Goal: Task Accomplishment & Management: Complete application form

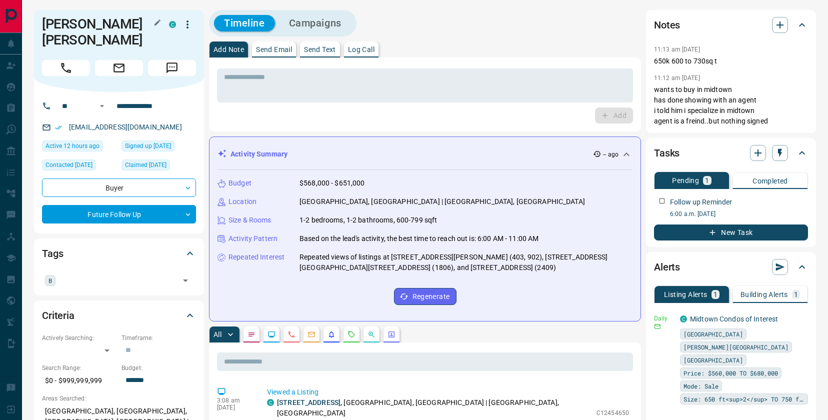
click at [85, 22] on h1 "[PERSON_NAME] [PERSON_NAME]" at bounding box center [98, 32] width 112 height 32
drag, startPoint x: 681, startPoint y: 90, endPoint x: 702, endPoint y: 99, distance: 22.4
click at [702, 99] on p "wants to buy in midtown has done showing with an agent i told him i specialize …" at bounding box center [731, 105] width 154 height 42
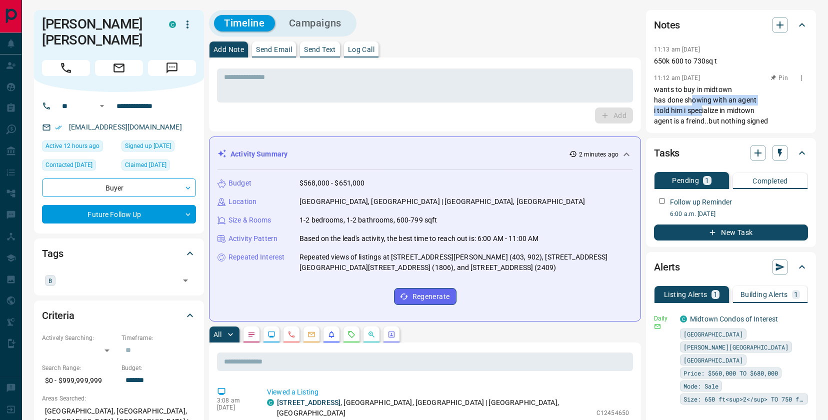
drag, startPoint x: 692, startPoint y: 97, endPoint x: 702, endPoint y: 108, distance: 14.5
click at [702, 108] on p "wants to buy in midtown has done showing with an agent i told him i specialize …" at bounding box center [731, 105] width 154 height 42
drag, startPoint x: 697, startPoint y: 104, endPoint x: 689, endPoint y: 122, distance: 20.1
click at [689, 122] on p "wants to buy in midtown has done showing with an agent i told him i specialize …" at bounding box center [731, 105] width 154 height 42
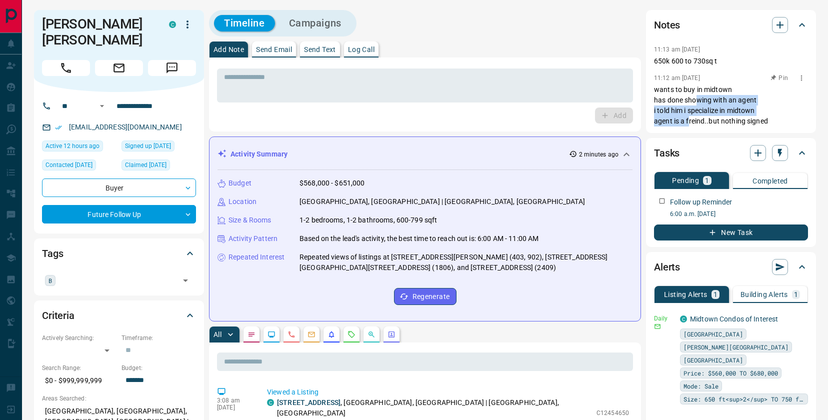
click at [696, 115] on p "wants to buy in midtown has done showing with an agent i told him i specialize …" at bounding box center [731, 105] width 154 height 42
click at [80, 274] on input "text" at bounding box center [117, 279] width 118 height 11
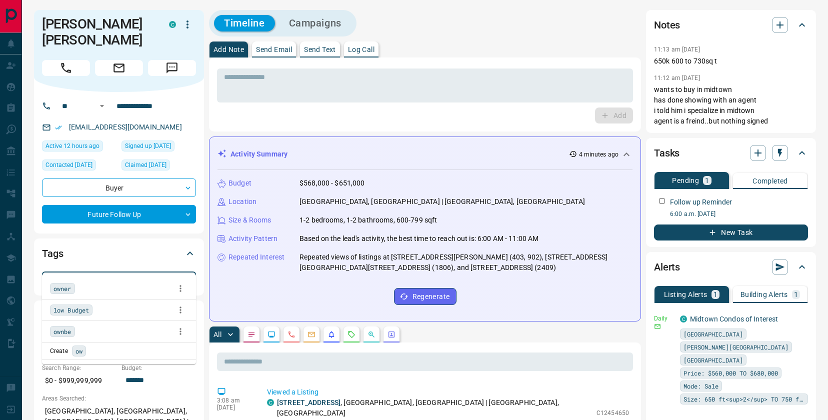
type input "***"
click at [62, 290] on span "owner" at bounding box center [62, 288] width 18 height 10
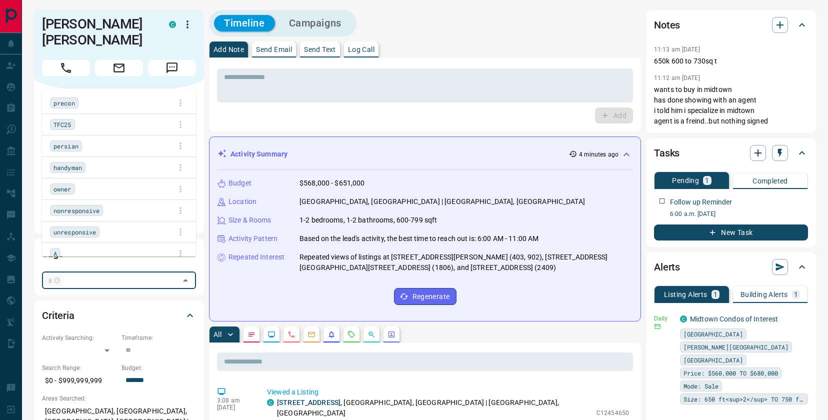
scroll to position [29, 0]
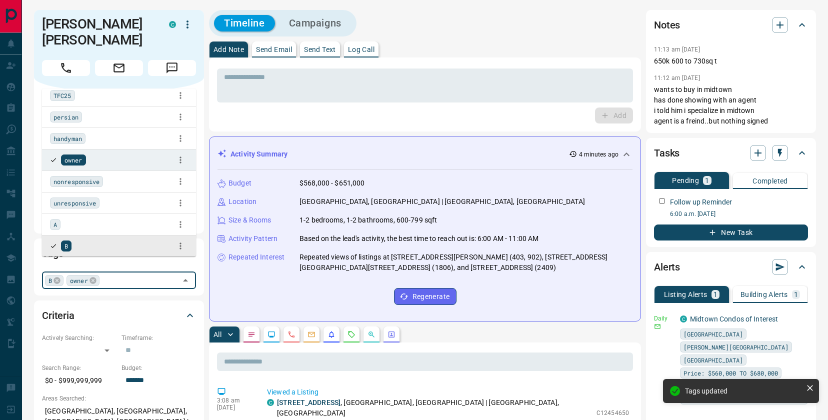
click at [270, 115] on div "Add" at bounding box center [425, 115] width 416 height 16
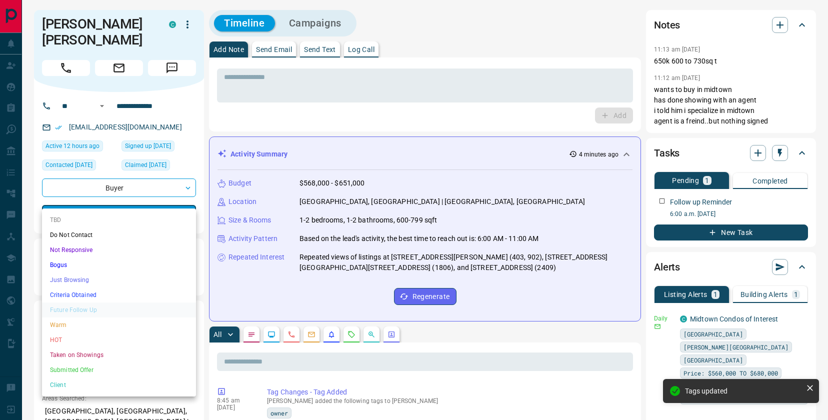
click at [119, 275] on li "Just Browsing" at bounding box center [119, 279] width 154 height 15
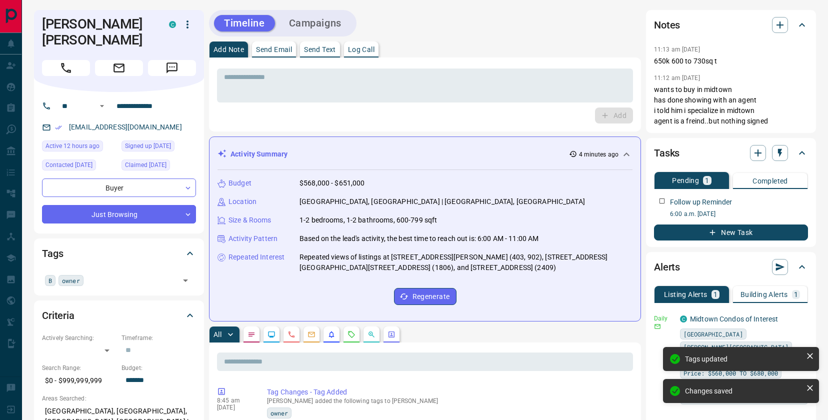
type input "*"
click at [357, 85] on textarea at bounding box center [425, 85] width 402 height 25
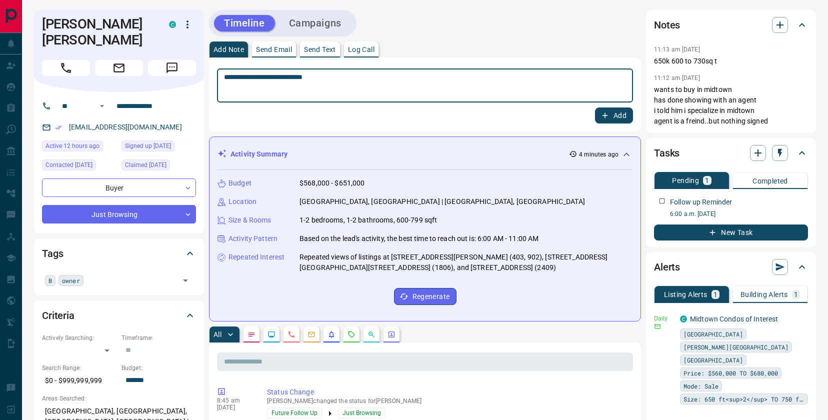
type textarea "**********"
click at [605, 115] on icon "button" at bounding box center [604, 115] width 5 height 5
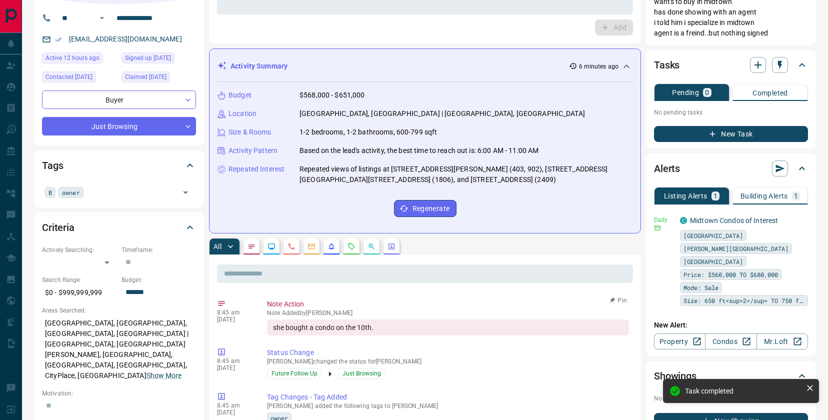
scroll to position [0, 0]
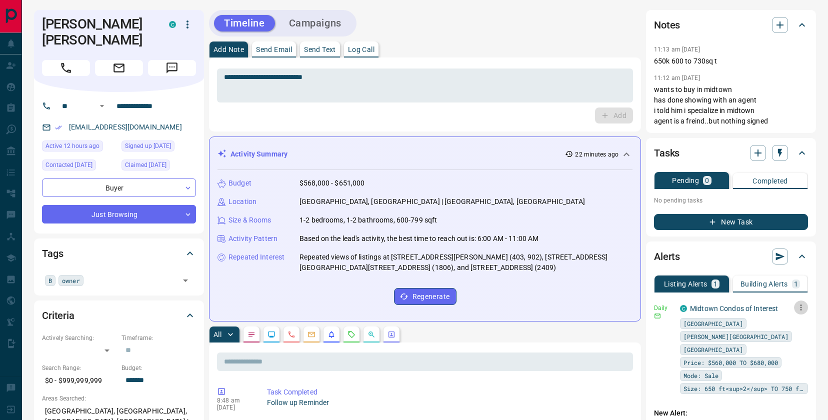
click at [800, 308] on icon "button" at bounding box center [800, 307] width 9 height 9
click at [786, 341] on link "Edit" at bounding box center [782, 341] width 22 height 9
